Goal: Check status: Check status

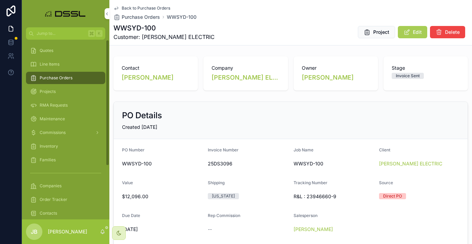
click at [56, 76] on span "Purchase Orders" at bounding box center [56, 77] width 33 height 5
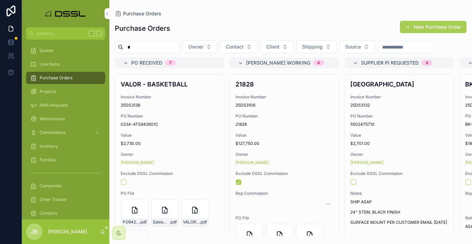
click at [154, 48] on input "*" at bounding box center [151, 47] width 56 height 10
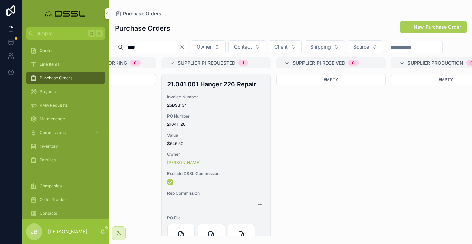
scroll to position [0, 184]
type input "****"
click at [0, 0] on span "Edit" at bounding box center [0, 0] width 0 height 0
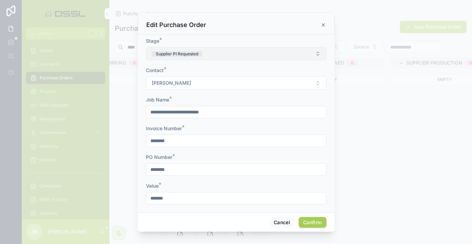
click at [223, 56] on button "Supplier PI Requested" at bounding box center [236, 53] width 181 height 13
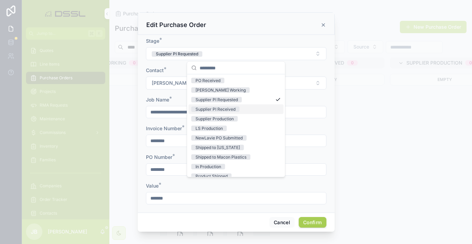
click at [215, 109] on div "Supplier PI Received" at bounding box center [216, 109] width 40 height 5
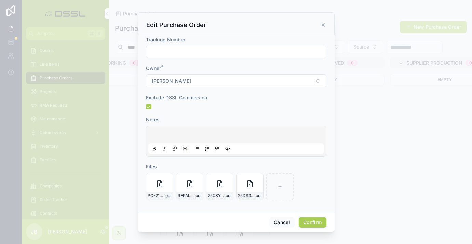
scroll to position [287, 0]
click at [310, 223] on button "Confirm" at bounding box center [312, 222] width 27 height 11
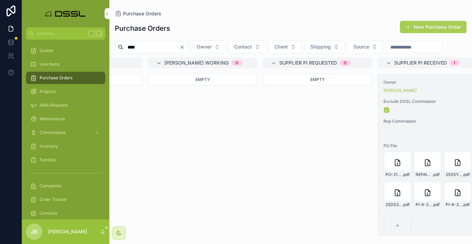
scroll to position [0, 81]
